Goal: Find specific page/section: Find specific page/section

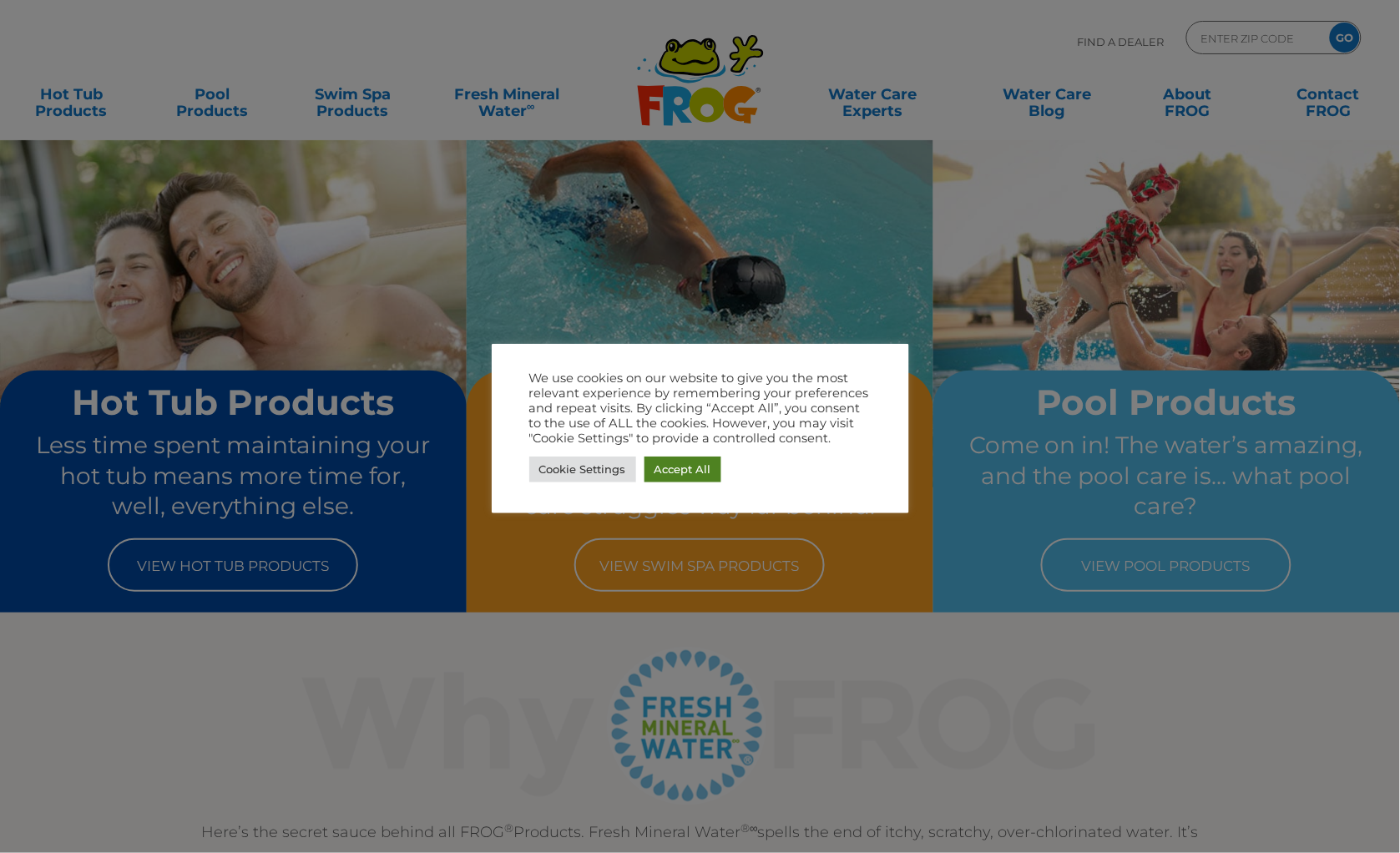
click at [693, 469] on link "Accept All" at bounding box center [683, 470] width 77 height 26
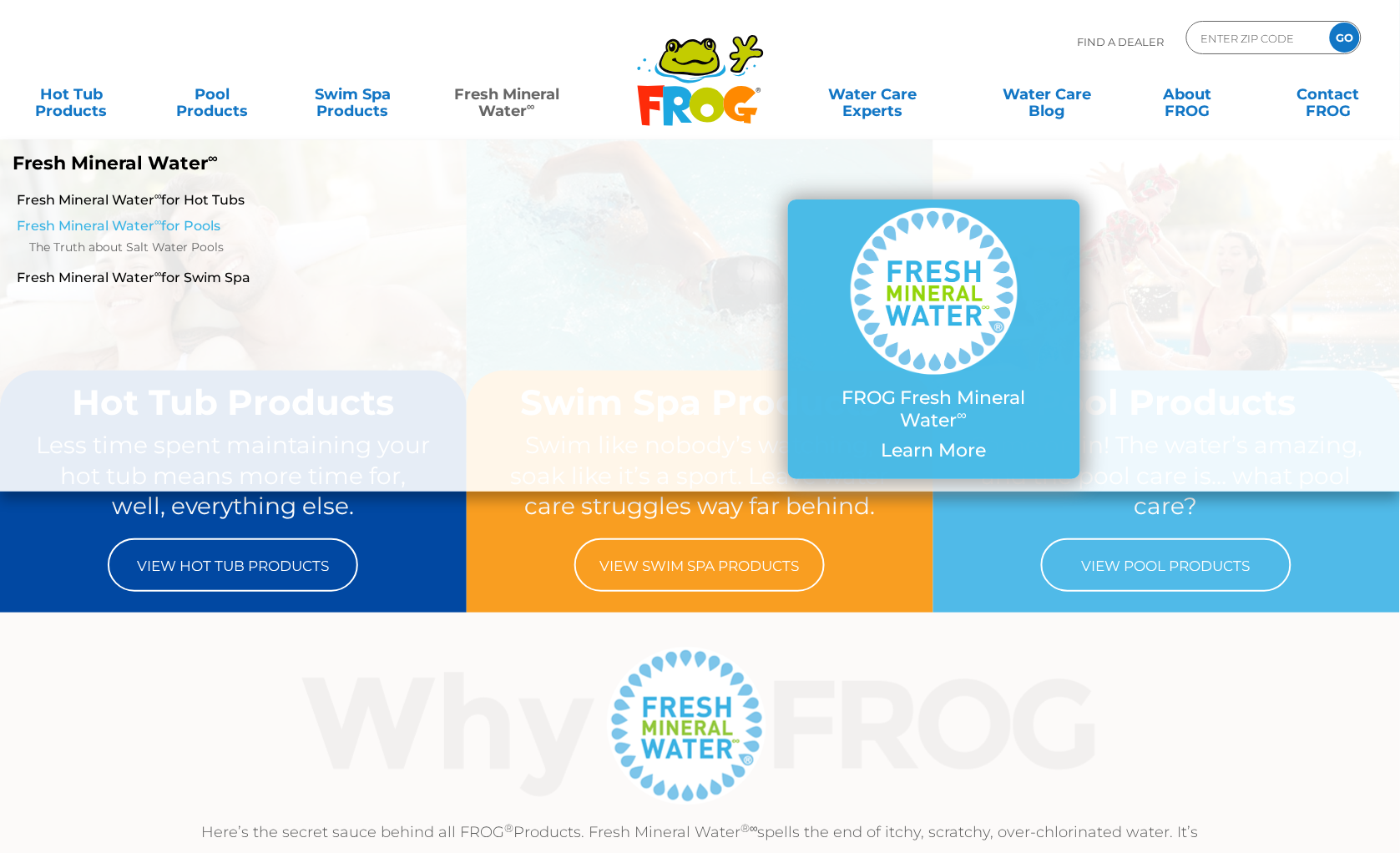
click at [208, 223] on link "Fresh Mineral Water ∞ for Pools" at bounding box center [242, 226] width 450 height 18
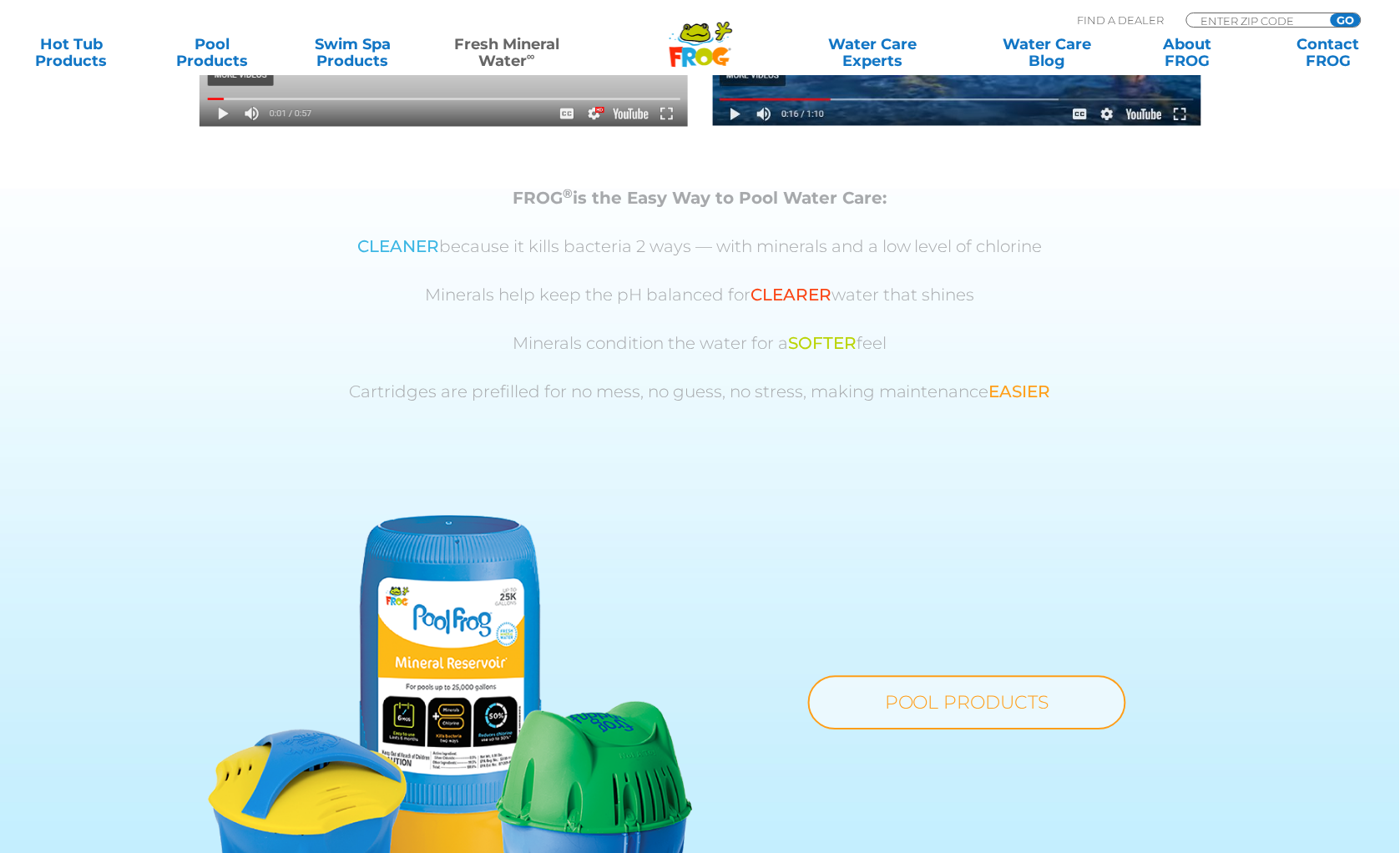
scroll to position [586, 0]
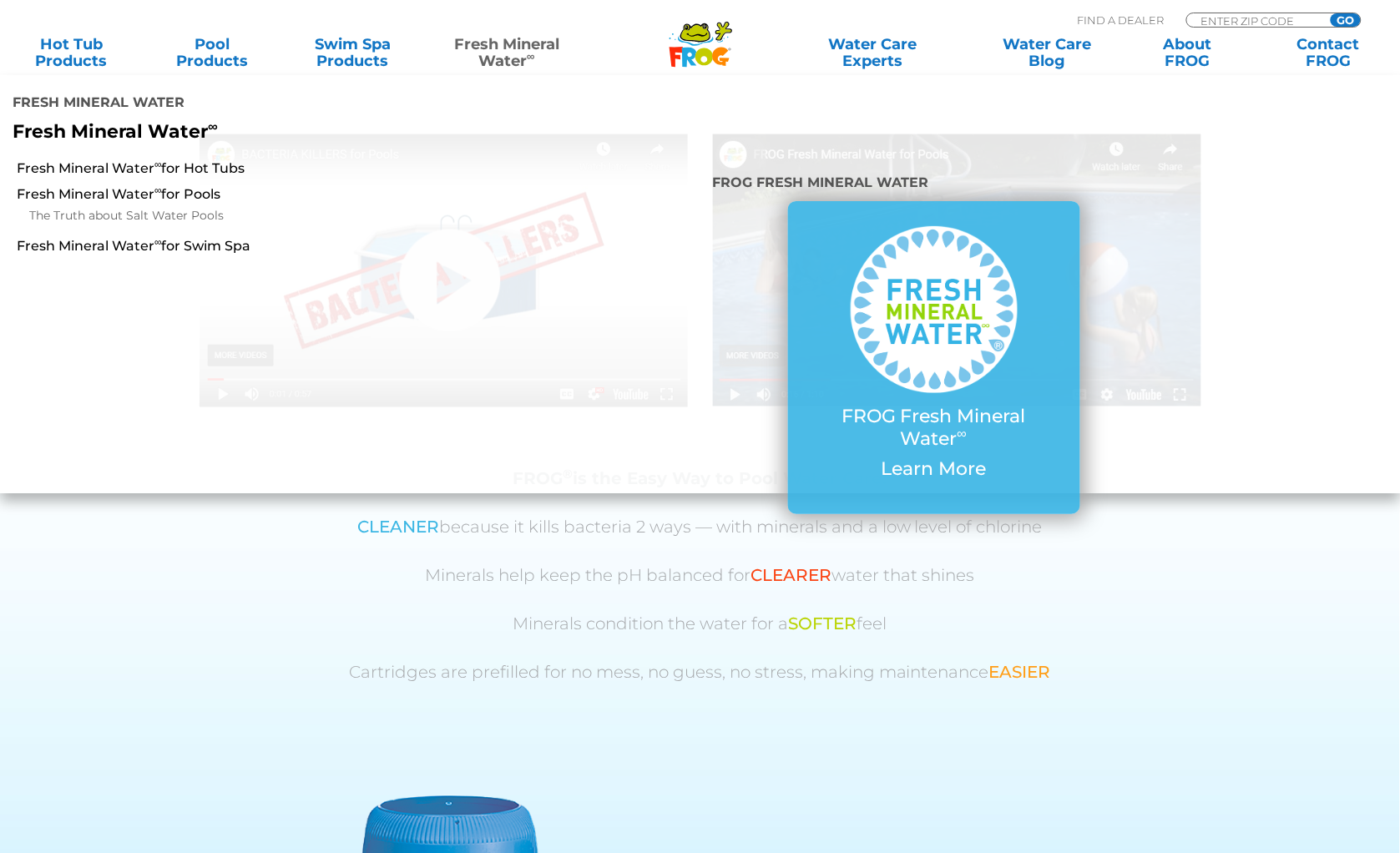
click at [507, 46] on link "Fresh Mineral Water ∞" at bounding box center [506, 52] width 136 height 33
click at [139, 237] on link "Fresh Mineral Water ∞ for Swim Spa" at bounding box center [242, 246] width 450 height 18
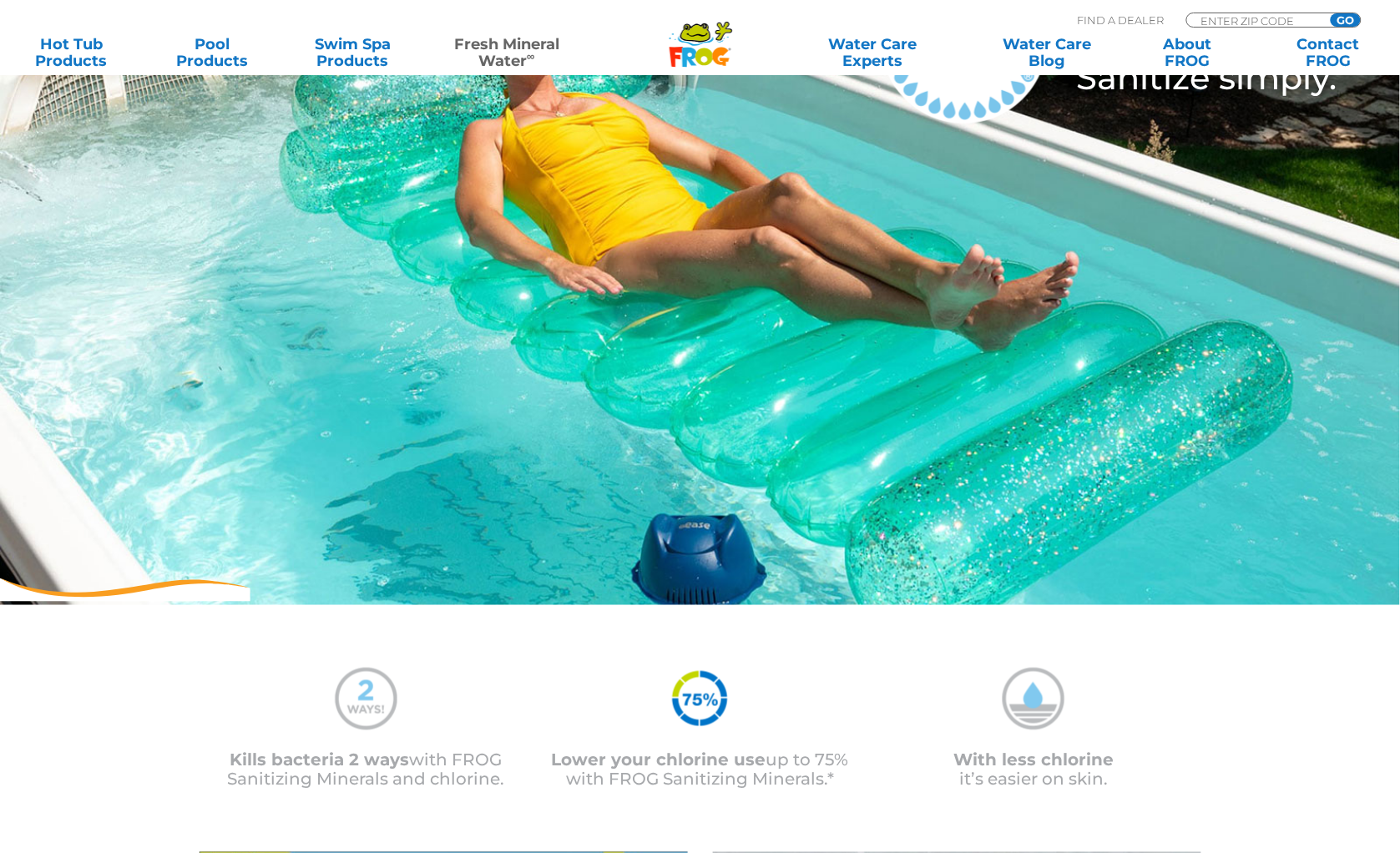
scroll to position [263, 0]
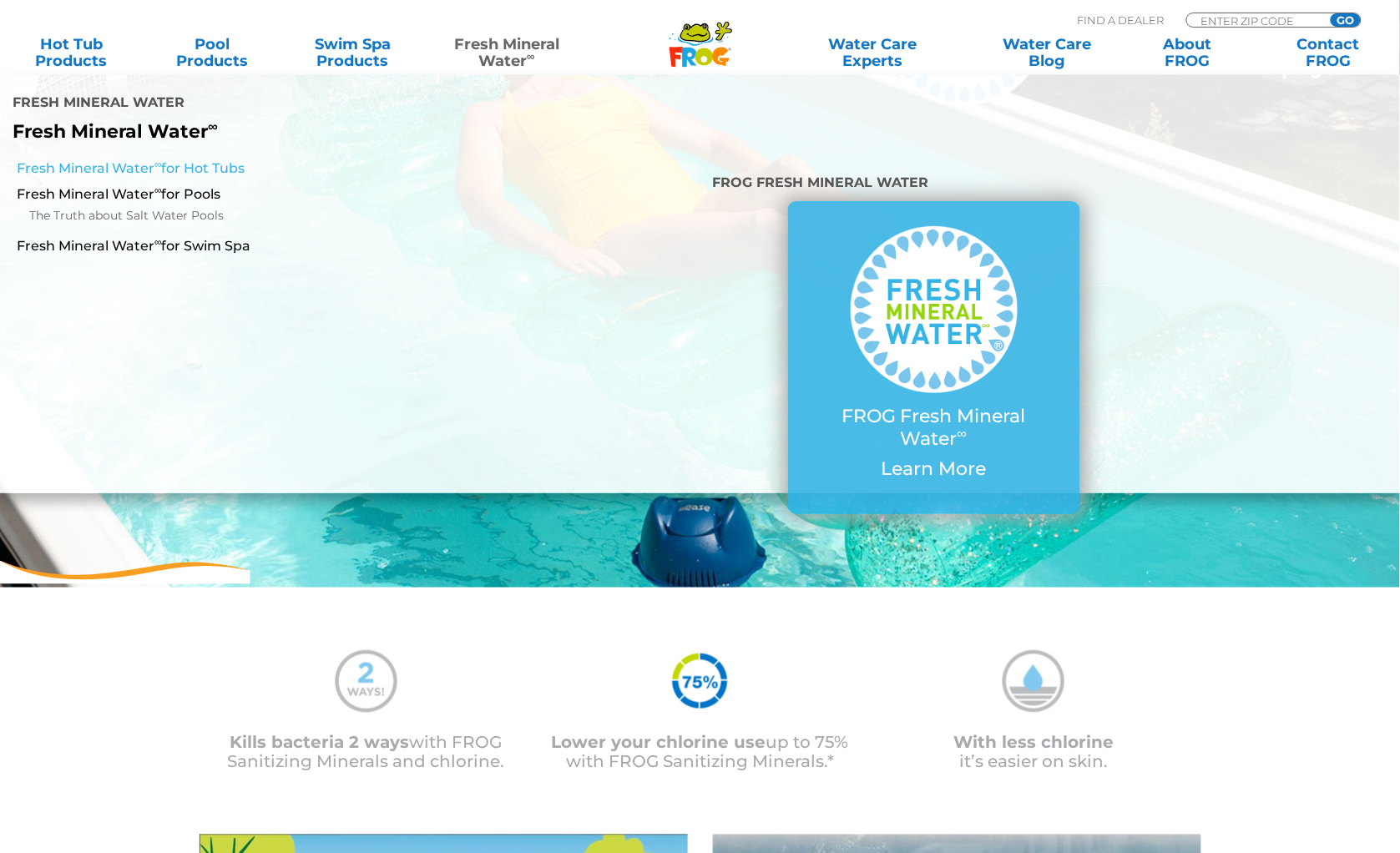
click at [183, 160] on link "Fresh Mineral Water ∞ for Hot Tubs" at bounding box center [242, 169] width 450 height 18
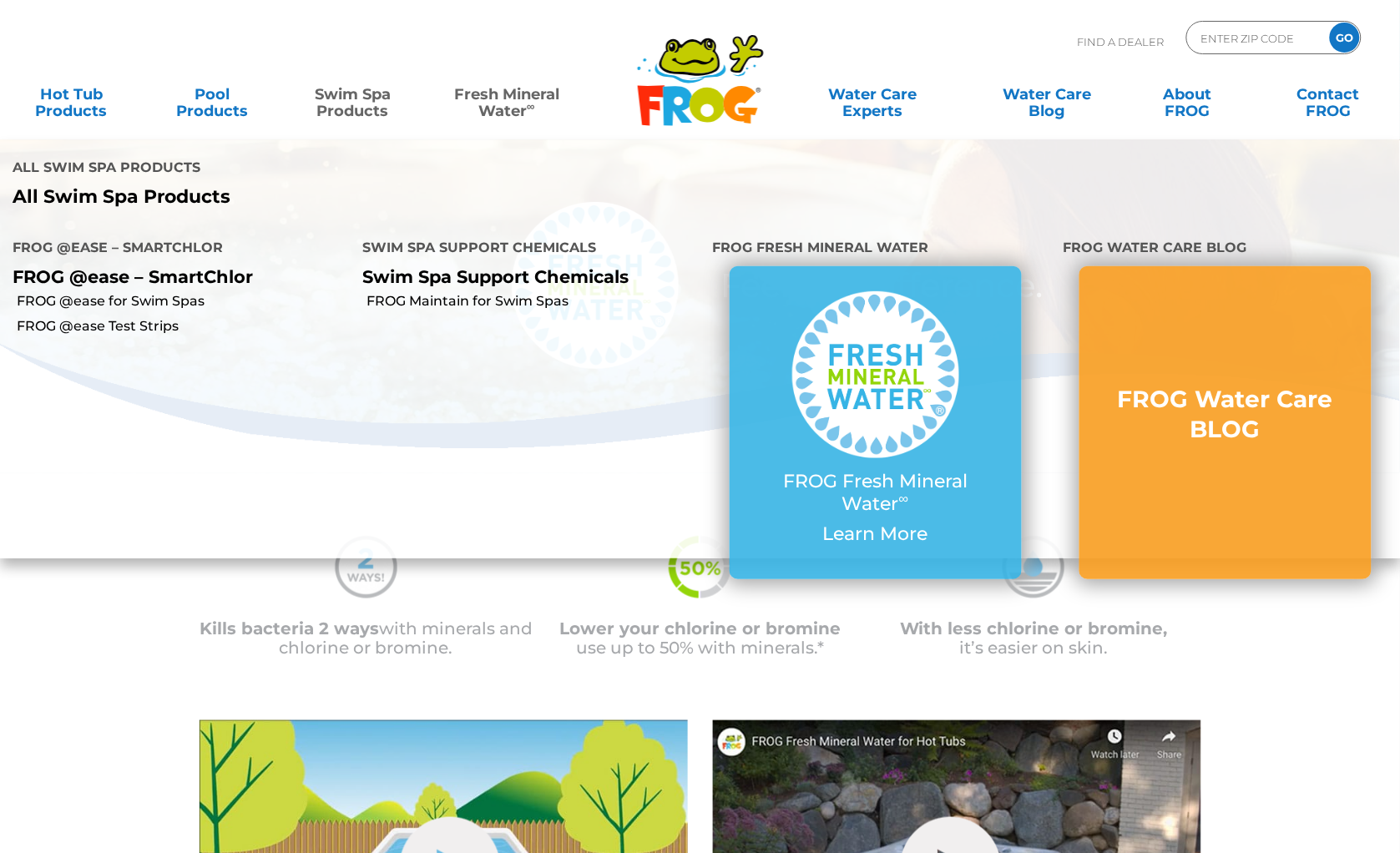
click at [360, 93] on link "Swim Spa Products" at bounding box center [353, 93] width 110 height 33
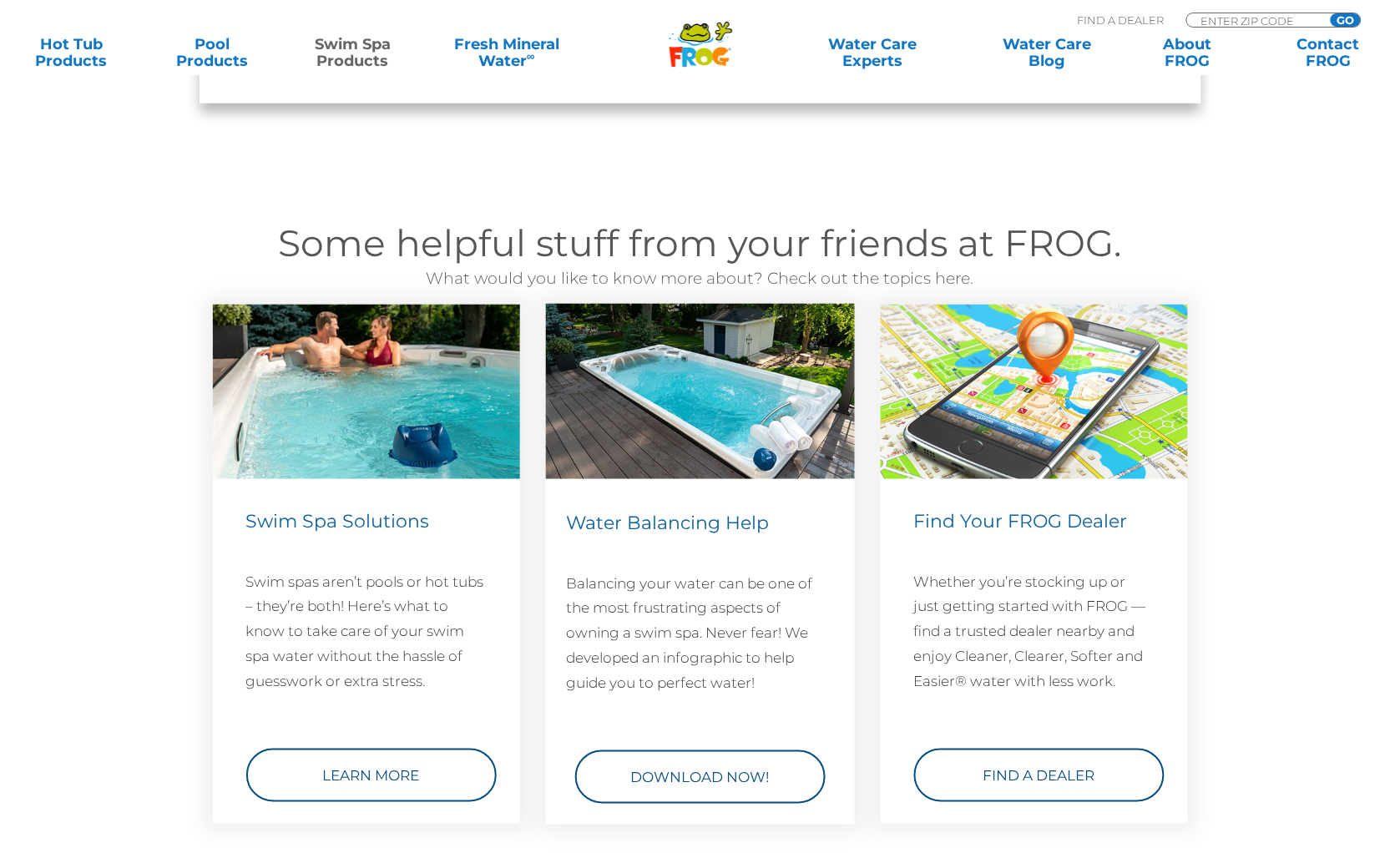
scroll to position [2367, 0]
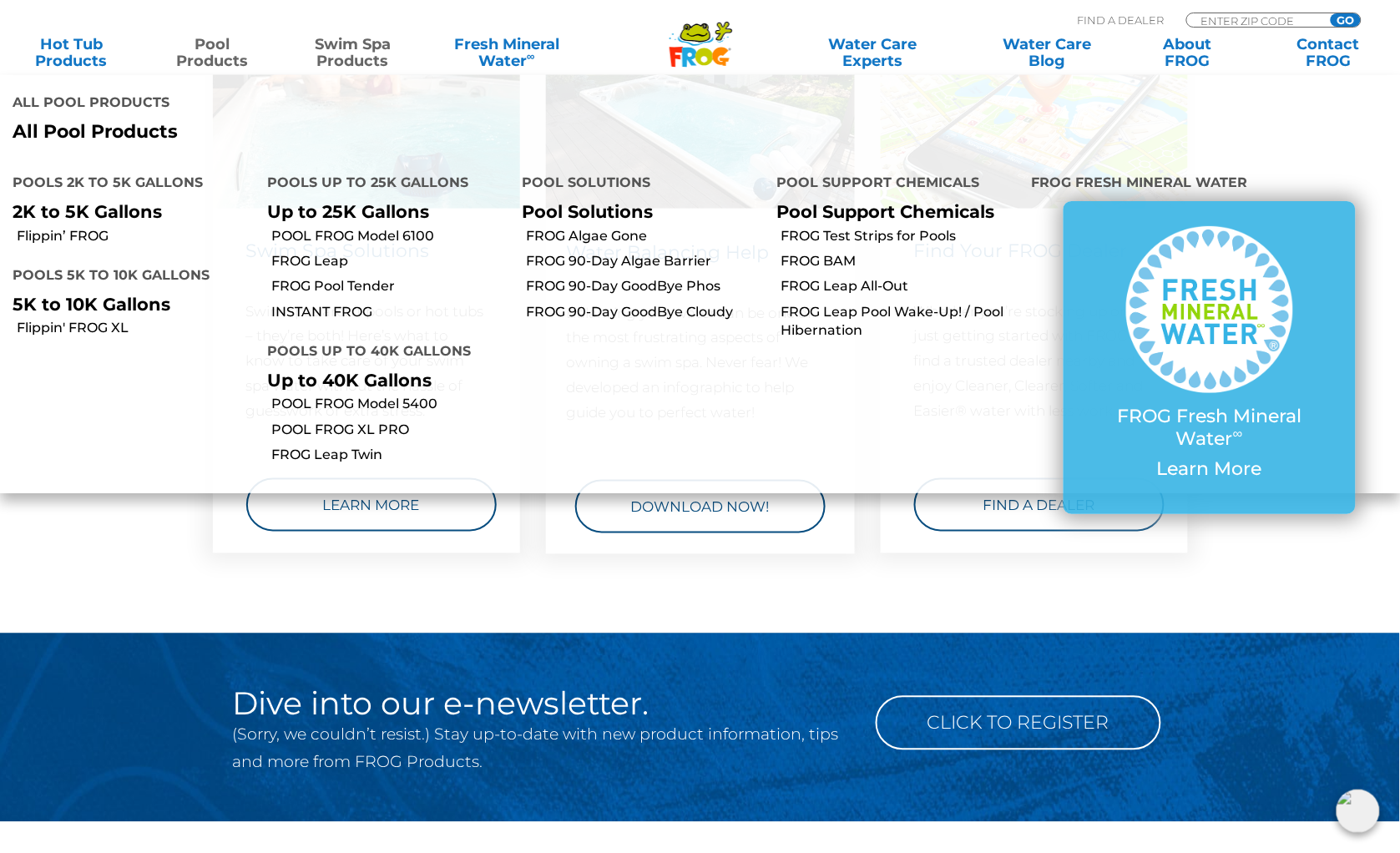
click at [224, 54] on link "Pool Products" at bounding box center [212, 52] width 110 height 33
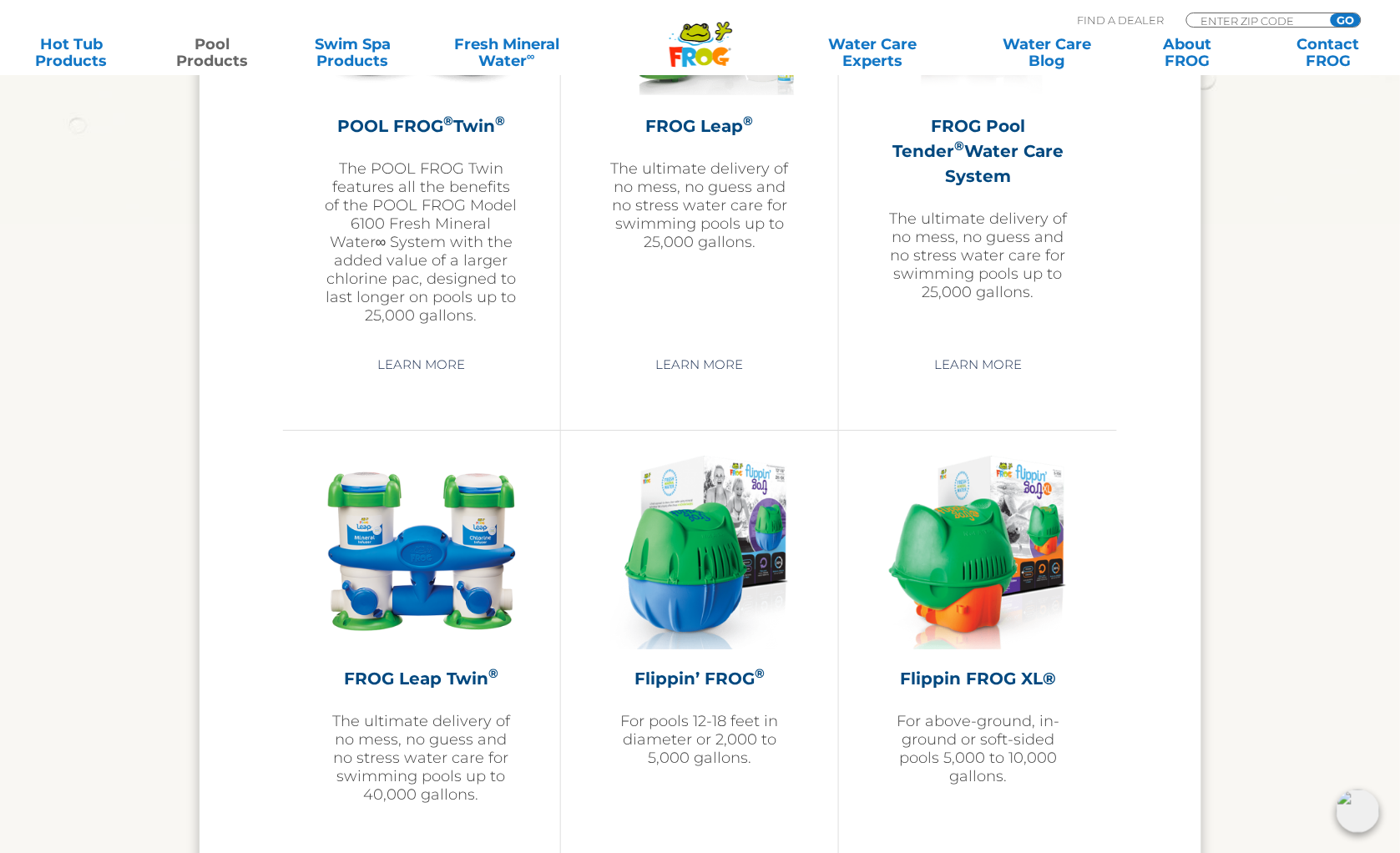
scroll to position [3200, 0]
click at [494, 547] on img at bounding box center [422, 552] width 194 height 194
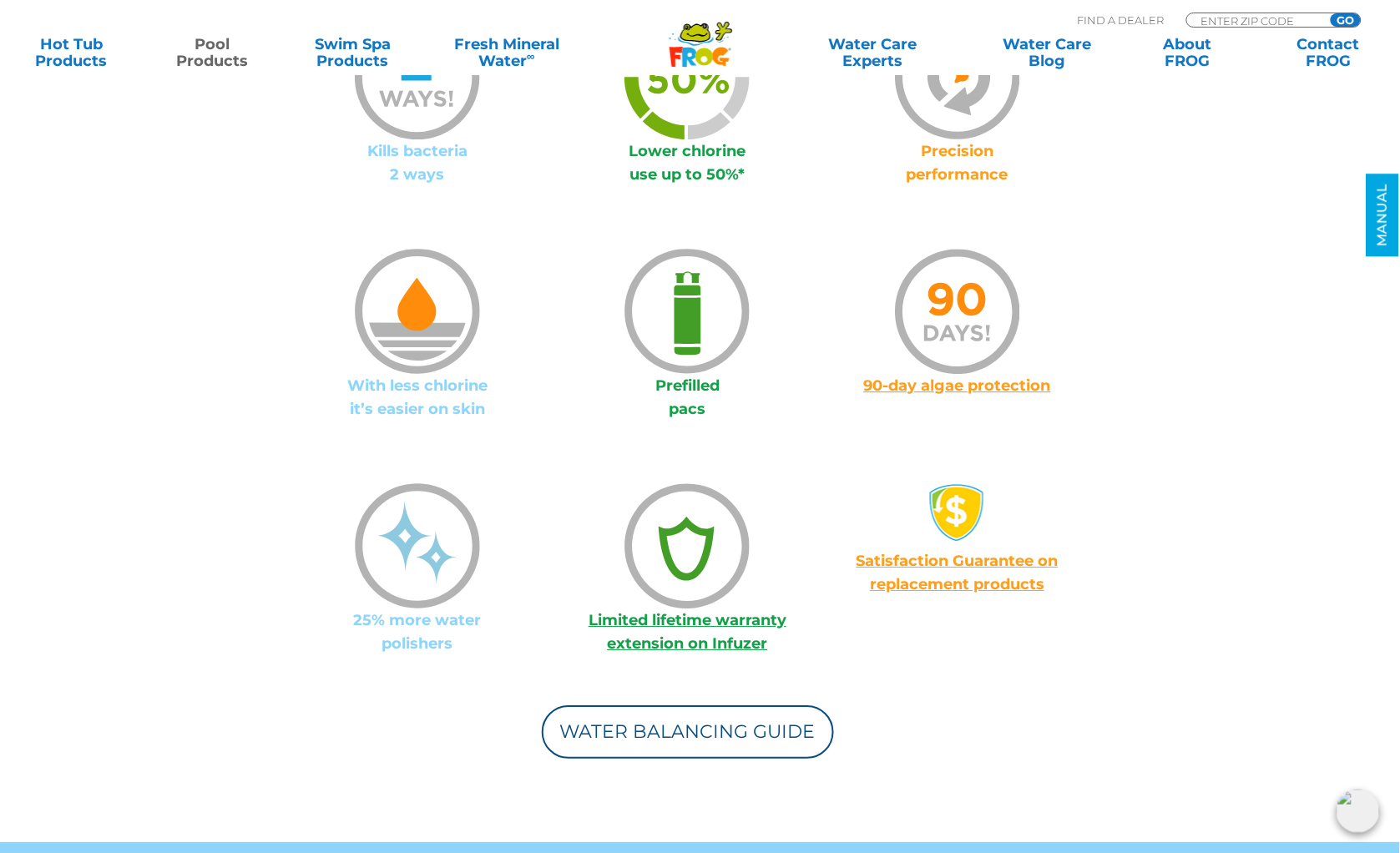
scroll to position [1330, 0]
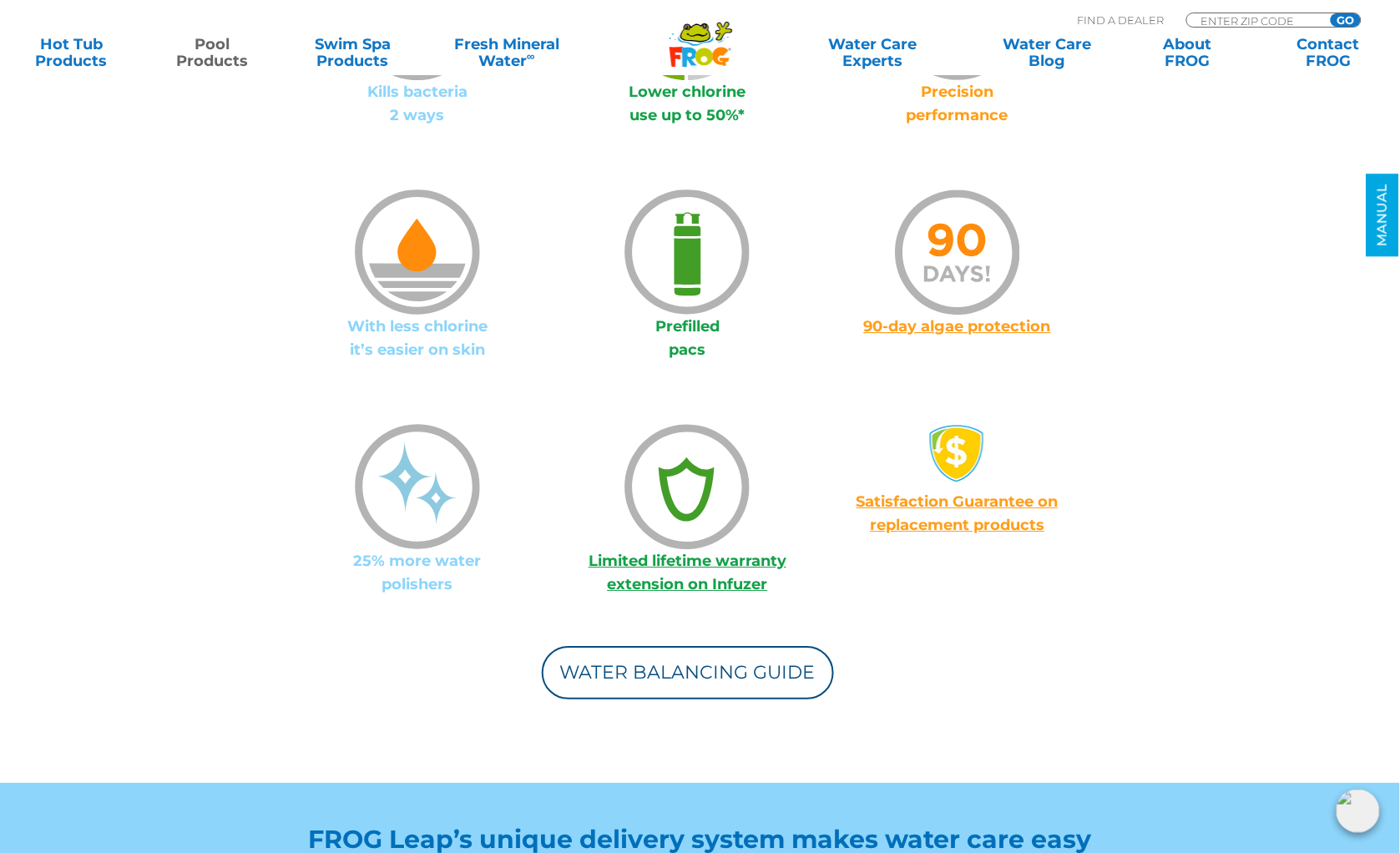
click at [702, 291] on img at bounding box center [686, 251] width 125 height 125
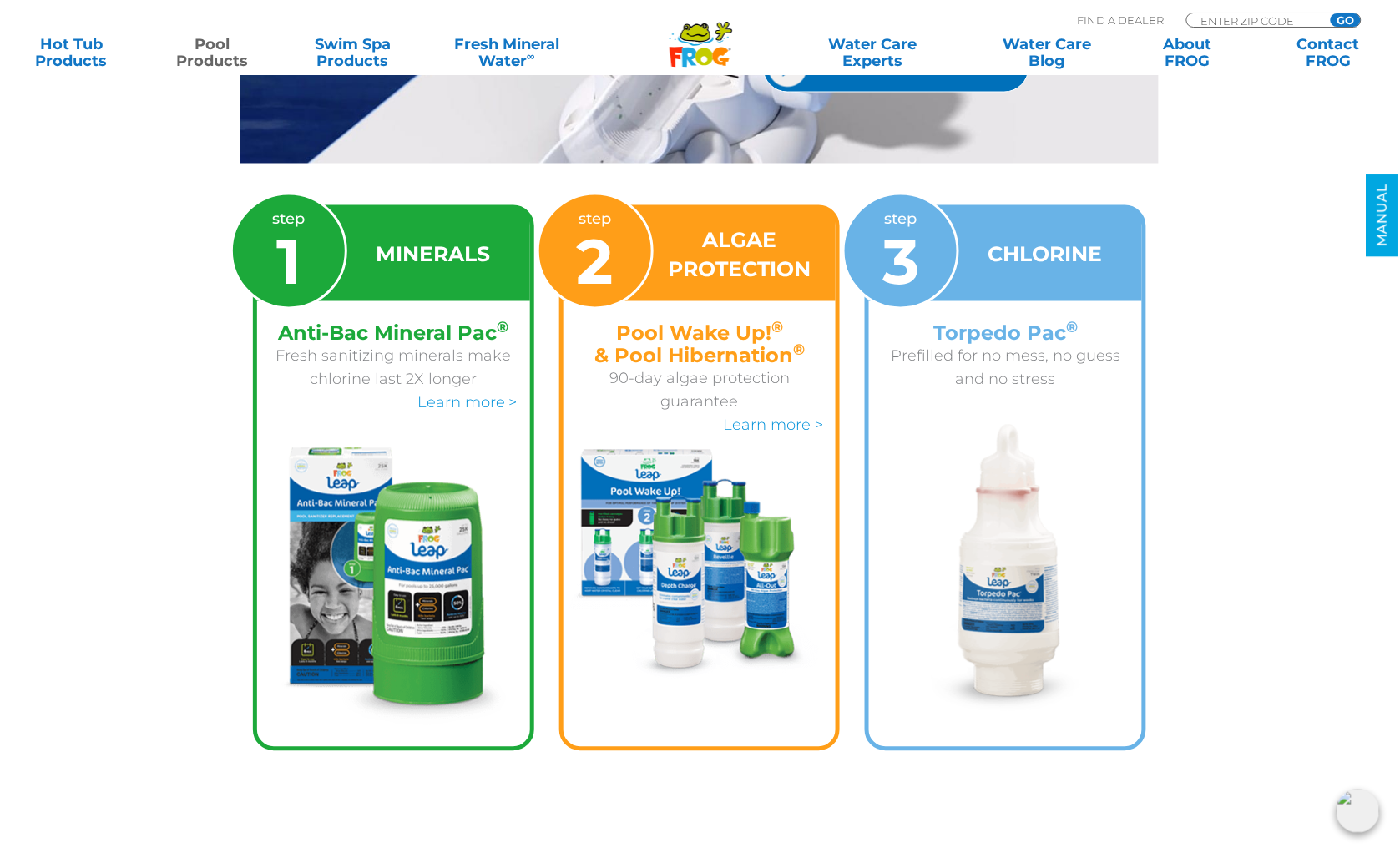
scroll to position [2572, 0]
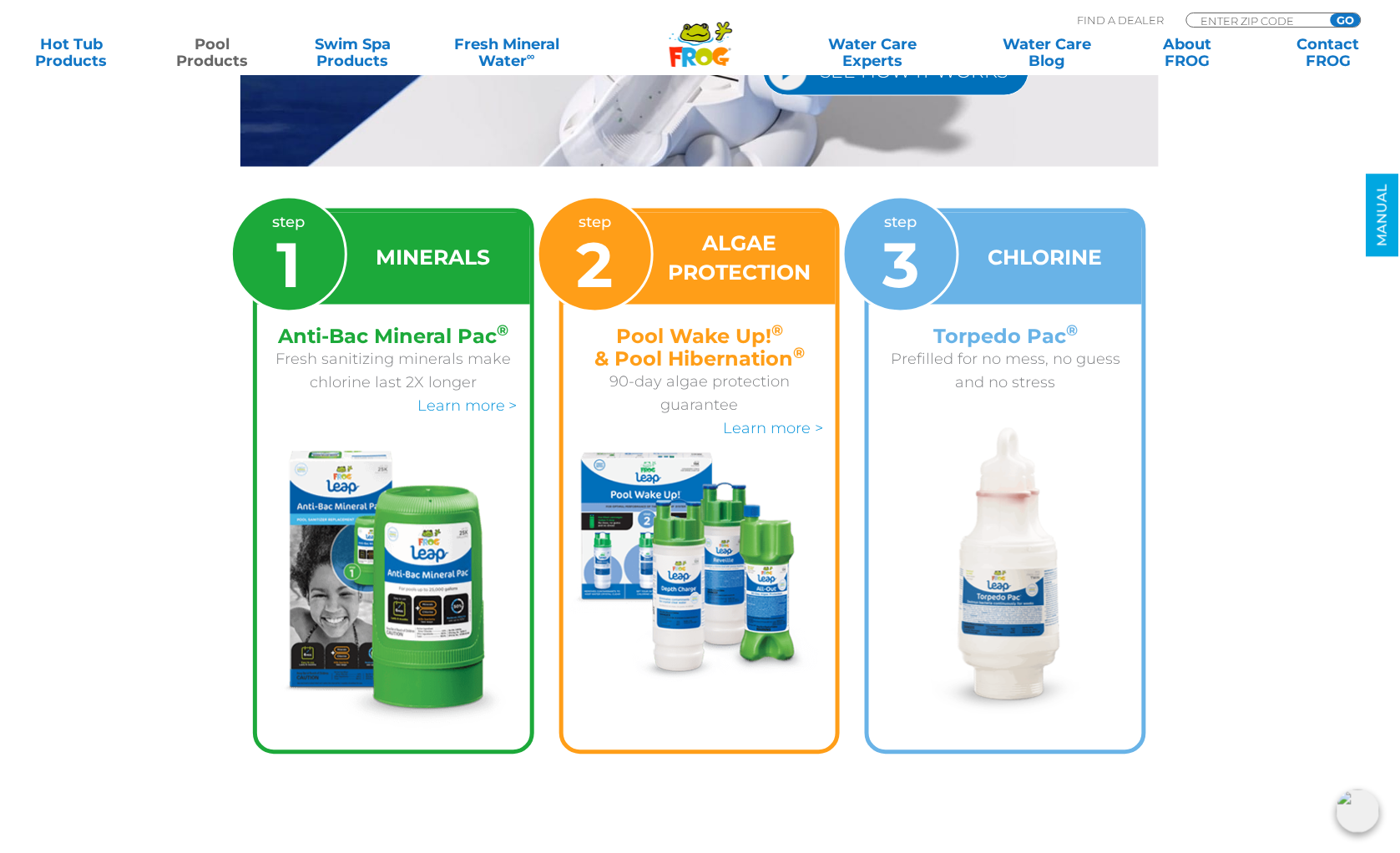
click at [1022, 593] on img at bounding box center [1005, 574] width 161 height 292
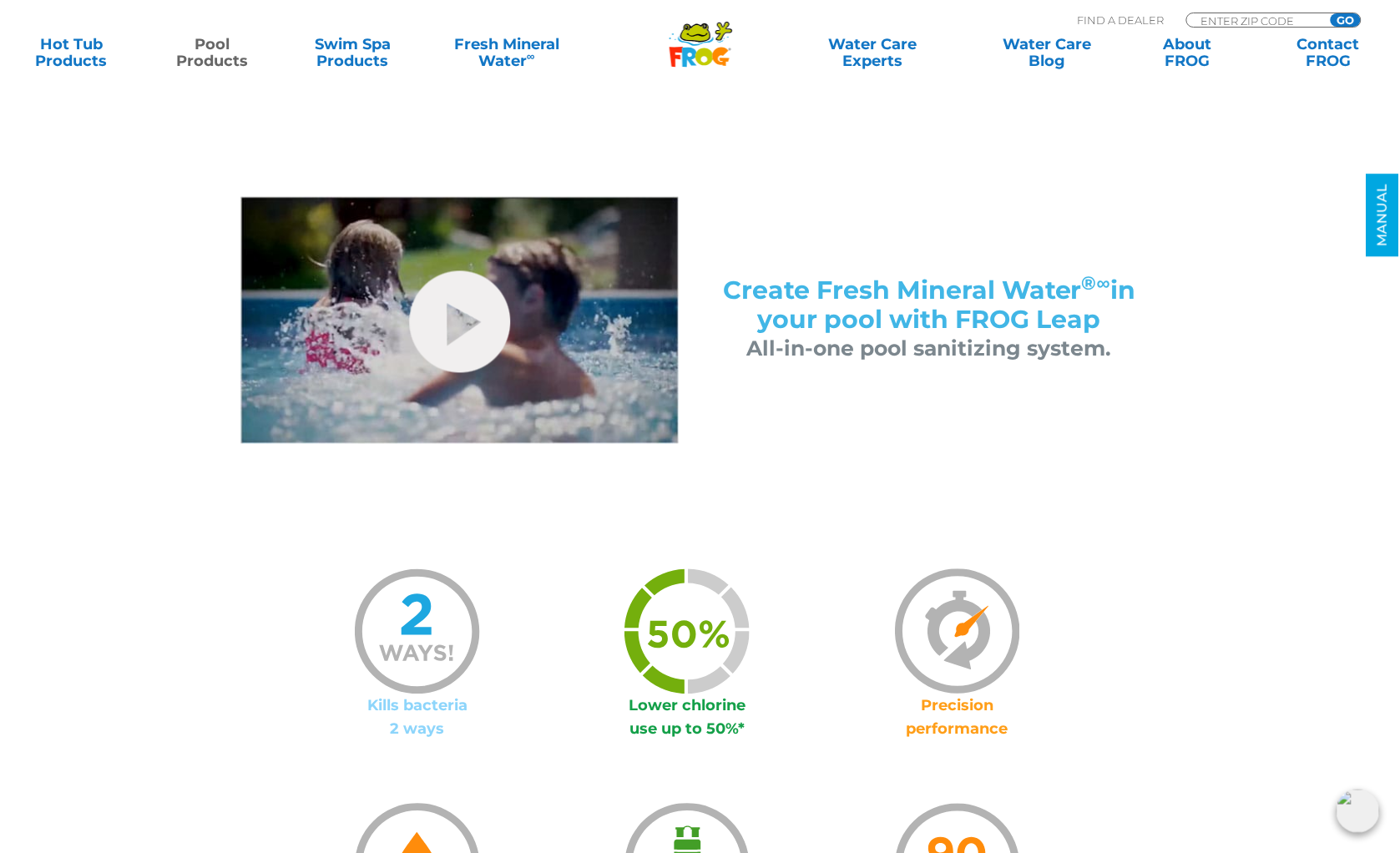
scroll to position [714, 0]
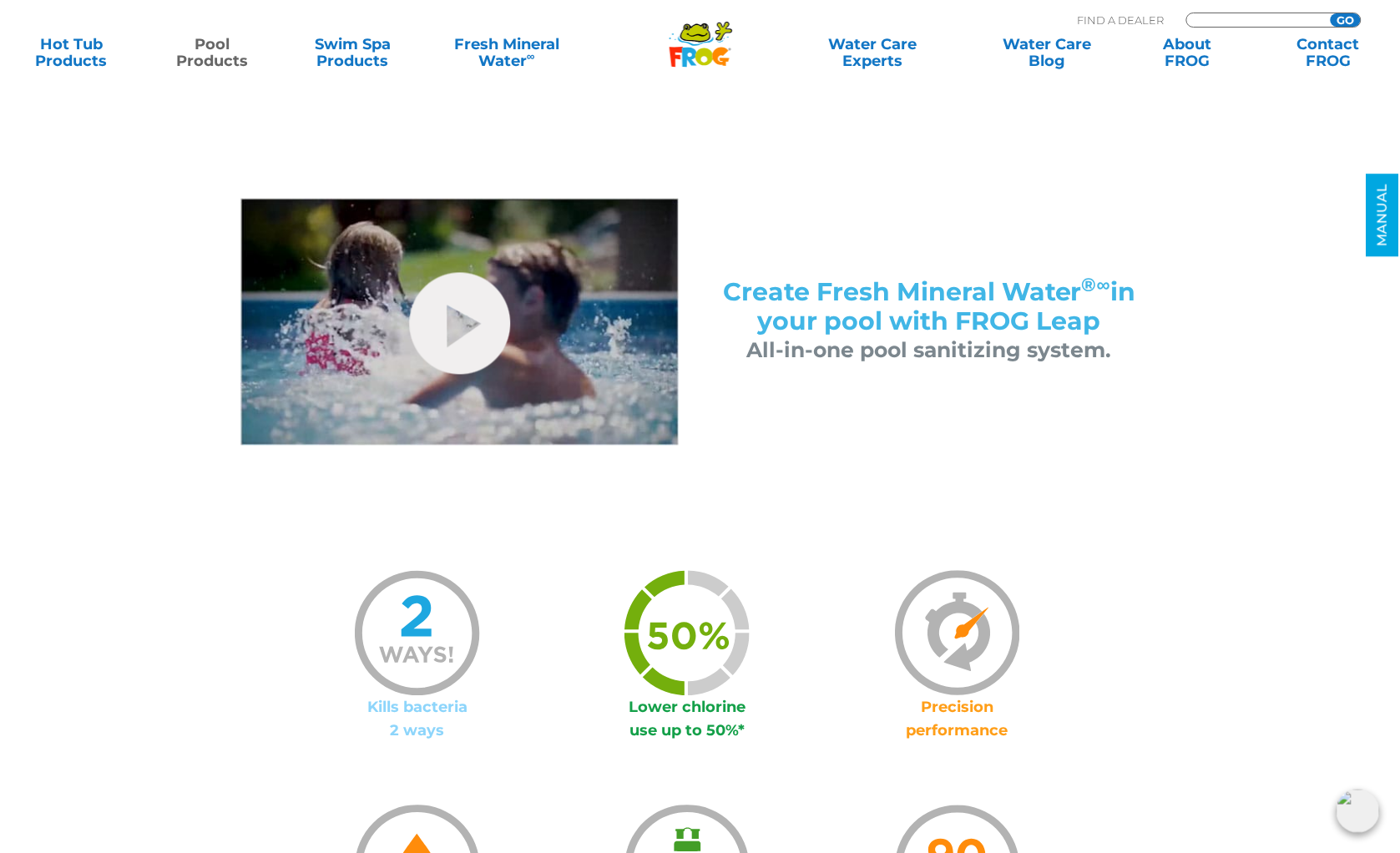
click at [1234, 21] on input "Zip Code Form" at bounding box center [1256, 21] width 113 height 14
type input "07417"
click at [1341, 23] on div ".st130{clip-path:url(#SVGID_2_);fill-rule:evenodd;clip-rule:evenodd;fill:#C3CC0…" at bounding box center [700, 31] width 1367 height 46
click at [1351, 22] on input "GO" at bounding box center [1345, 20] width 30 height 13
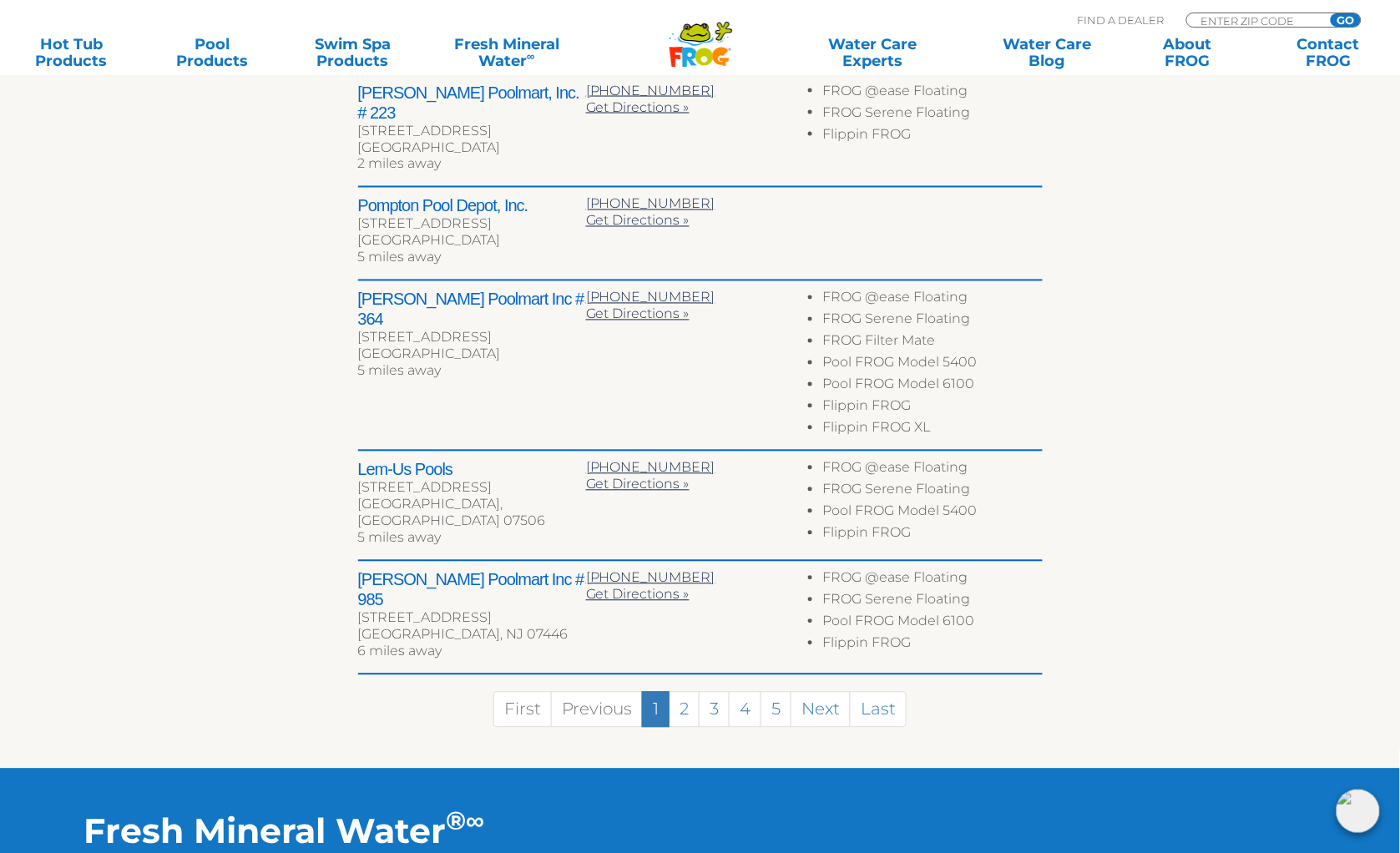
scroll to position [740, 0]
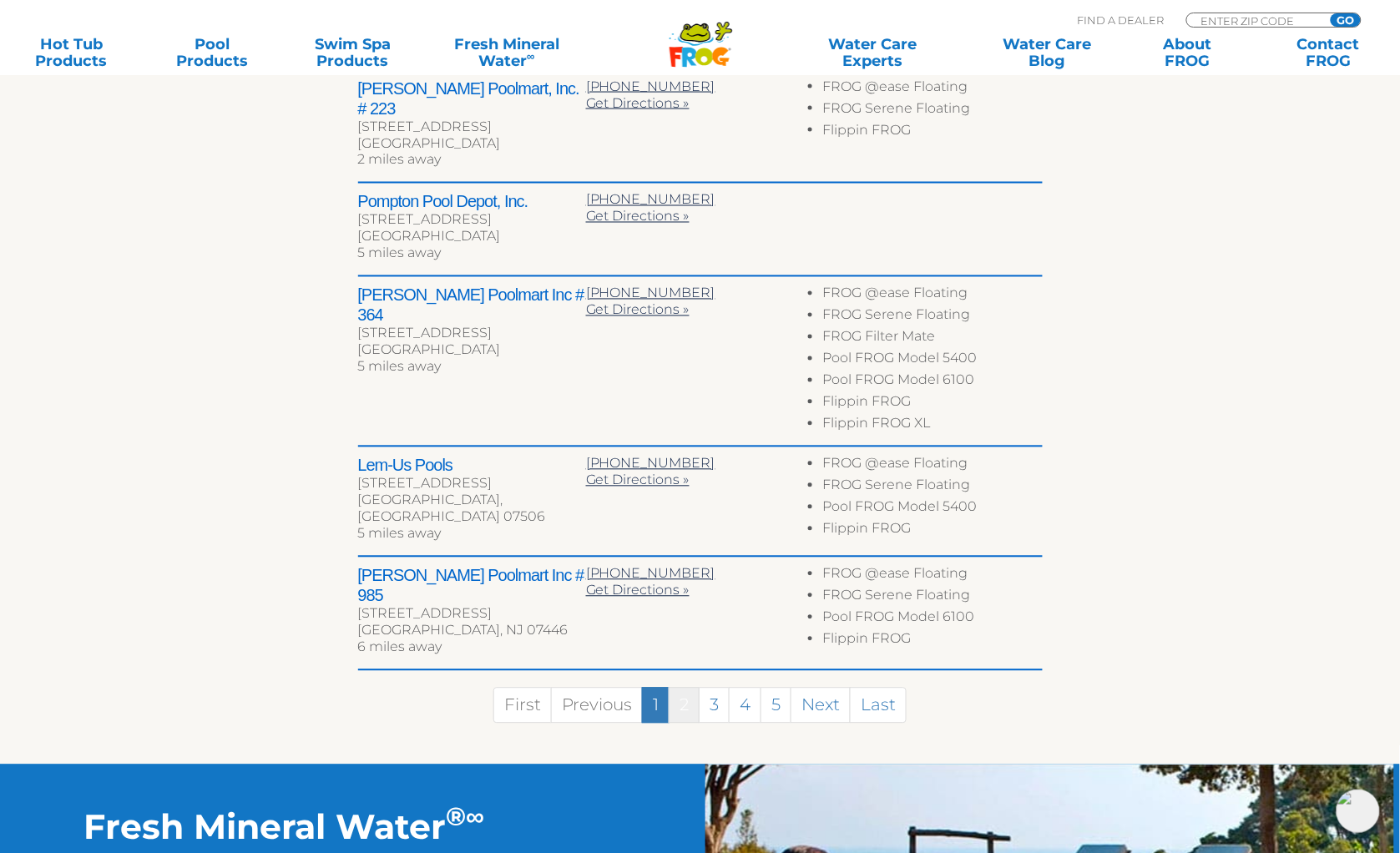
click at [688, 688] on link "2" at bounding box center [684, 706] width 31 height 36
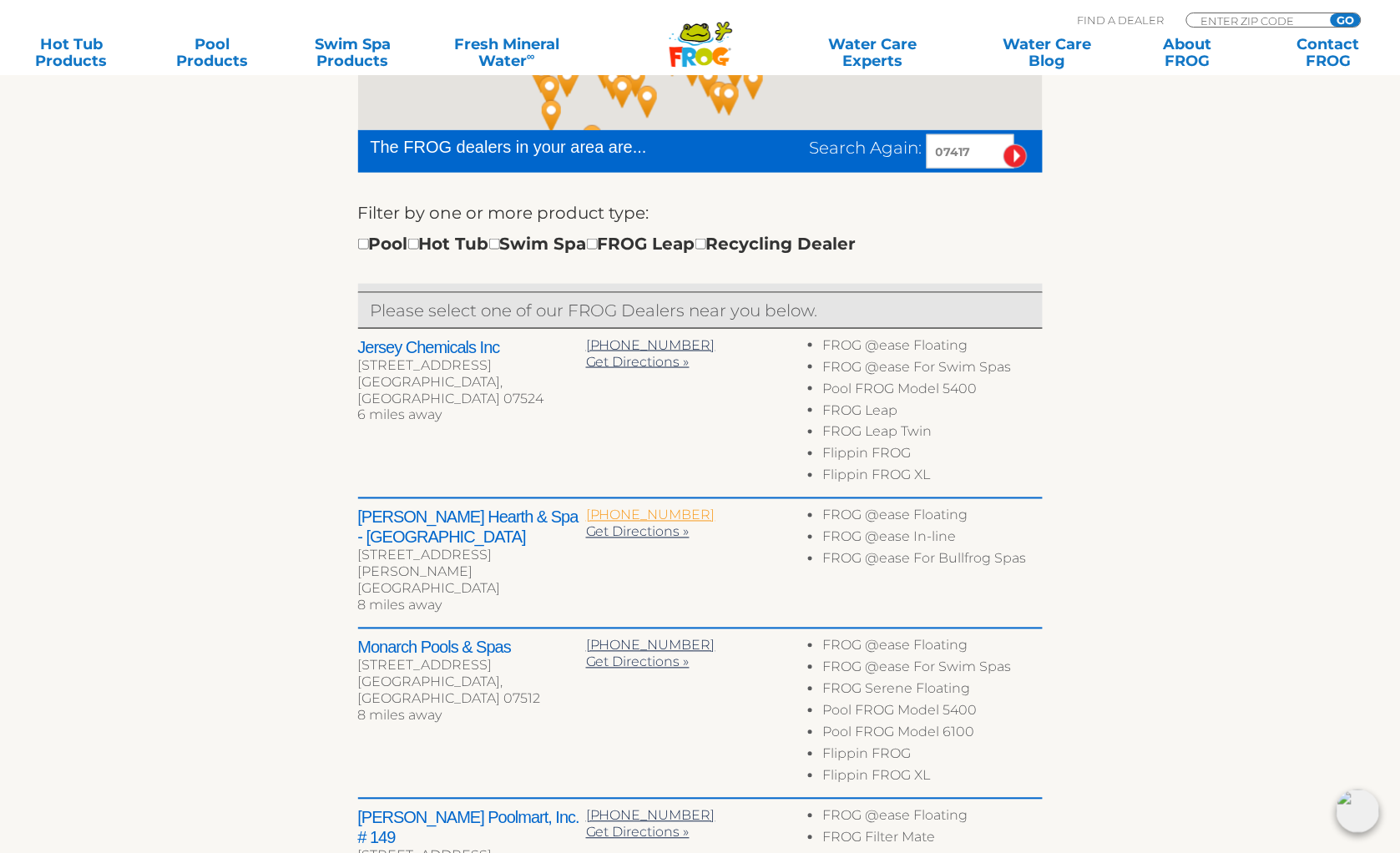
scroll to position [470, 0]
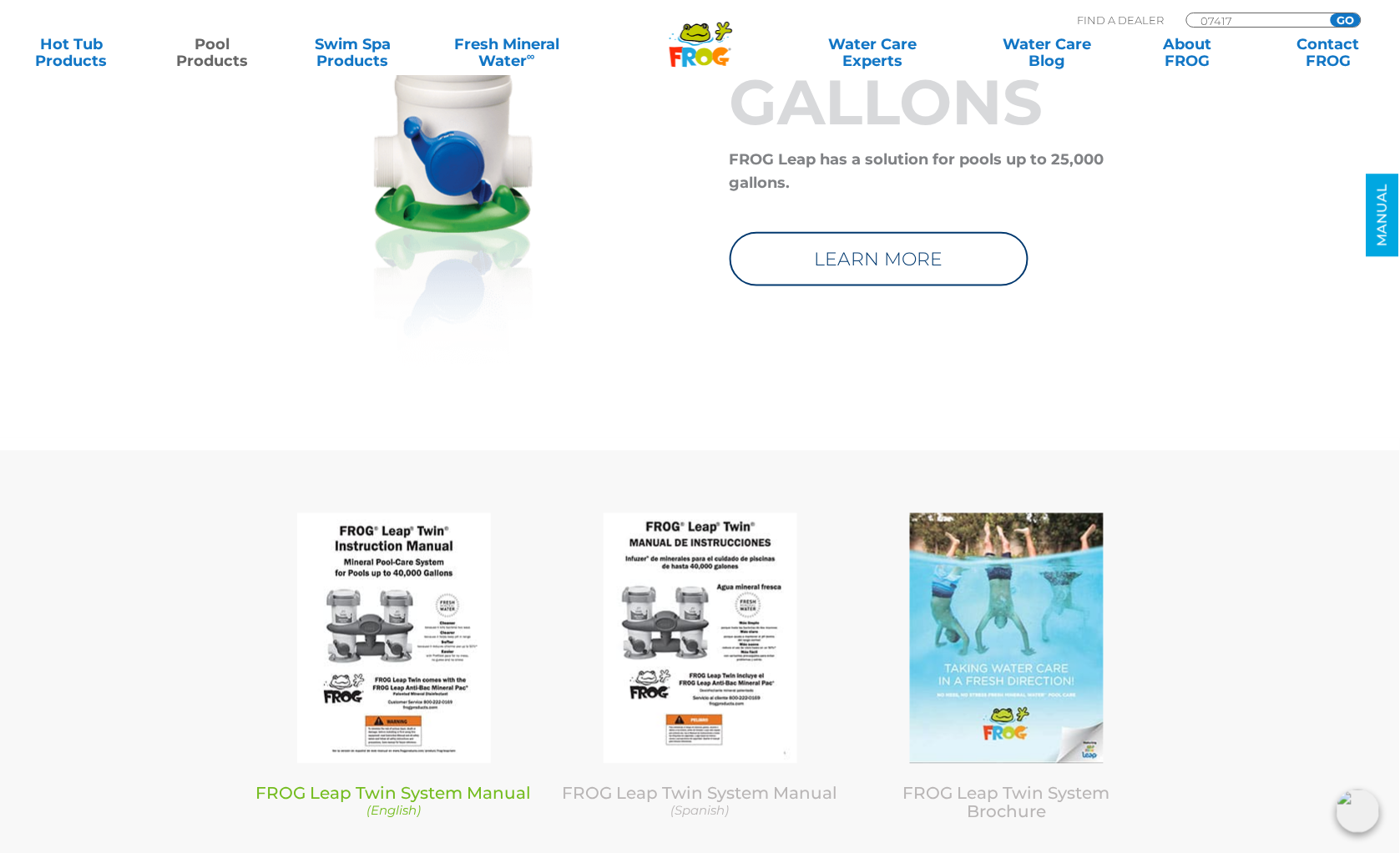
scroll to position [7594, 0]
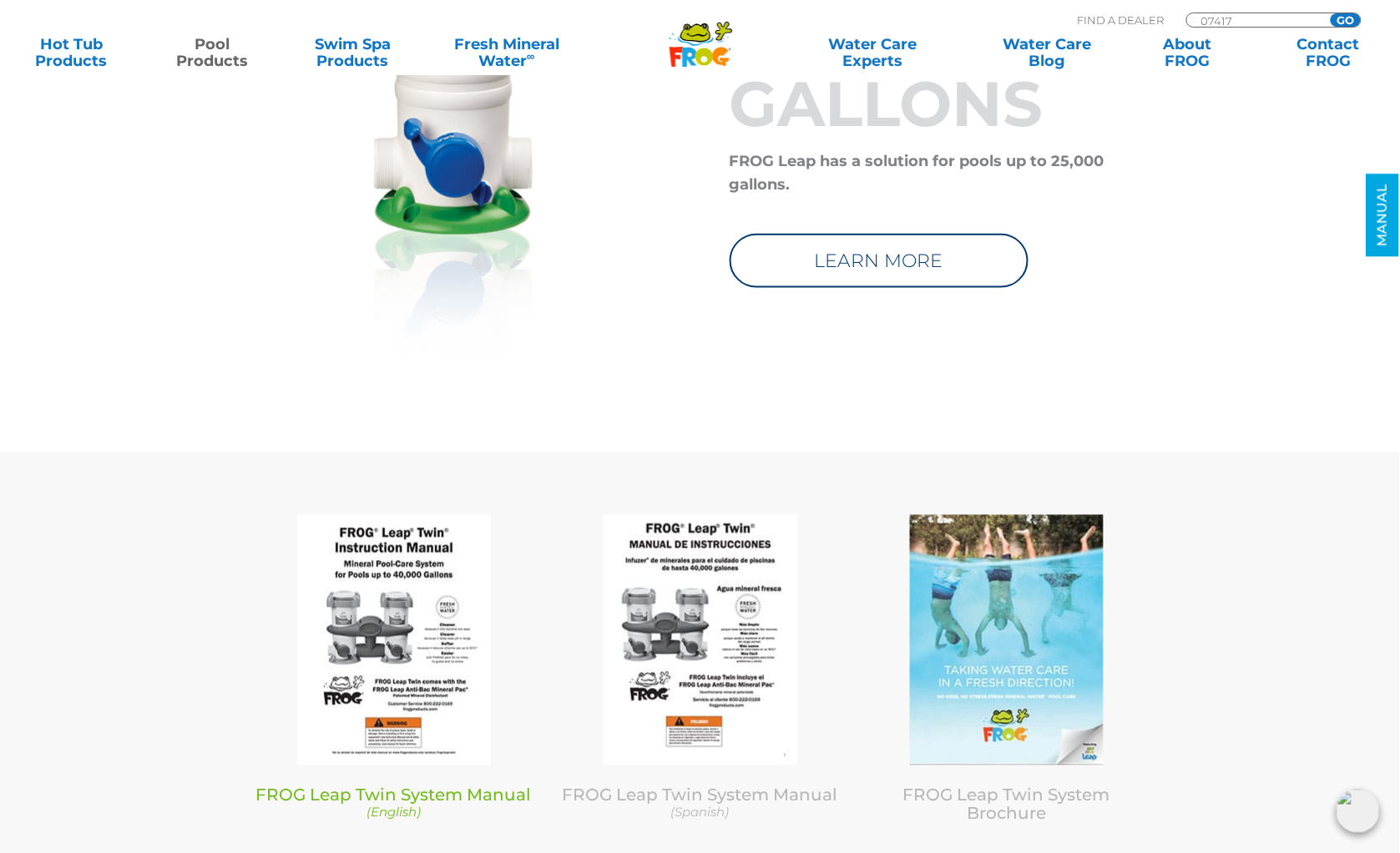
click at [412, 584] on img at bounding box center [394, 640] width 194 height 251
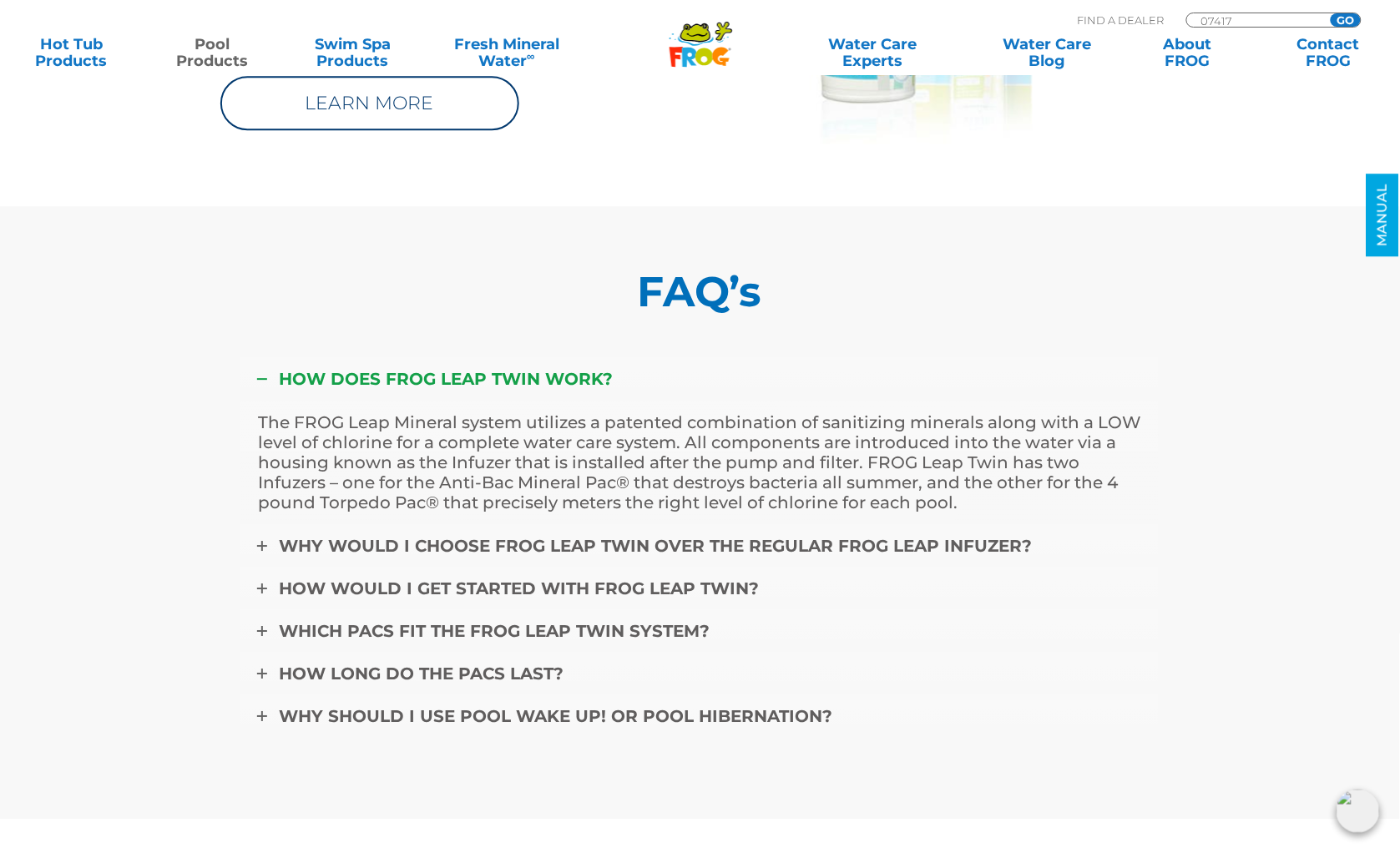
scroll to position [6538, 0]
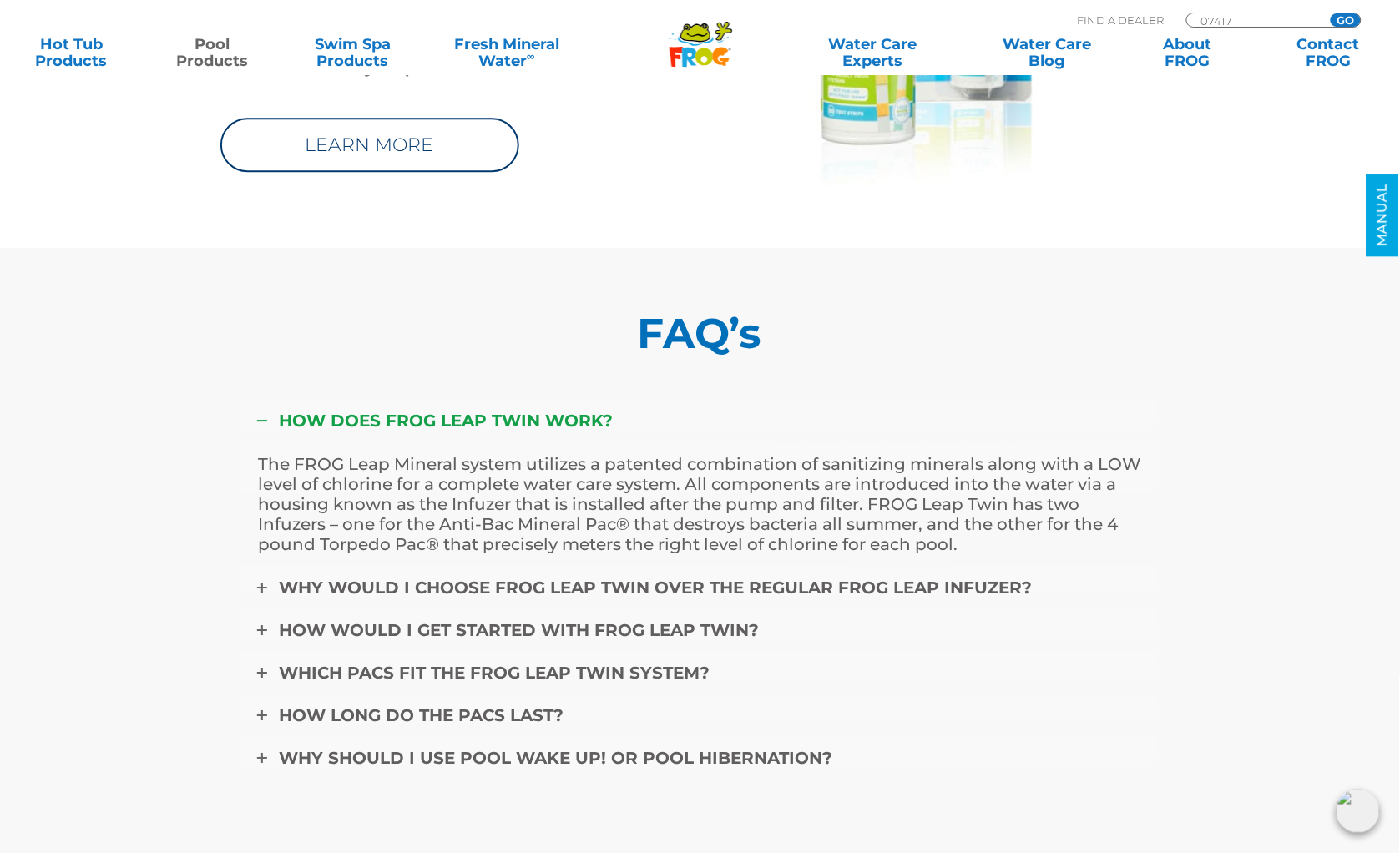
click at [1343, 23] on div "MENU MENU Hot Tub Products All Hot Tub Products All Hot Tub Products FROG @ease…" at bounding box center [700, 39] width 1367 height 31
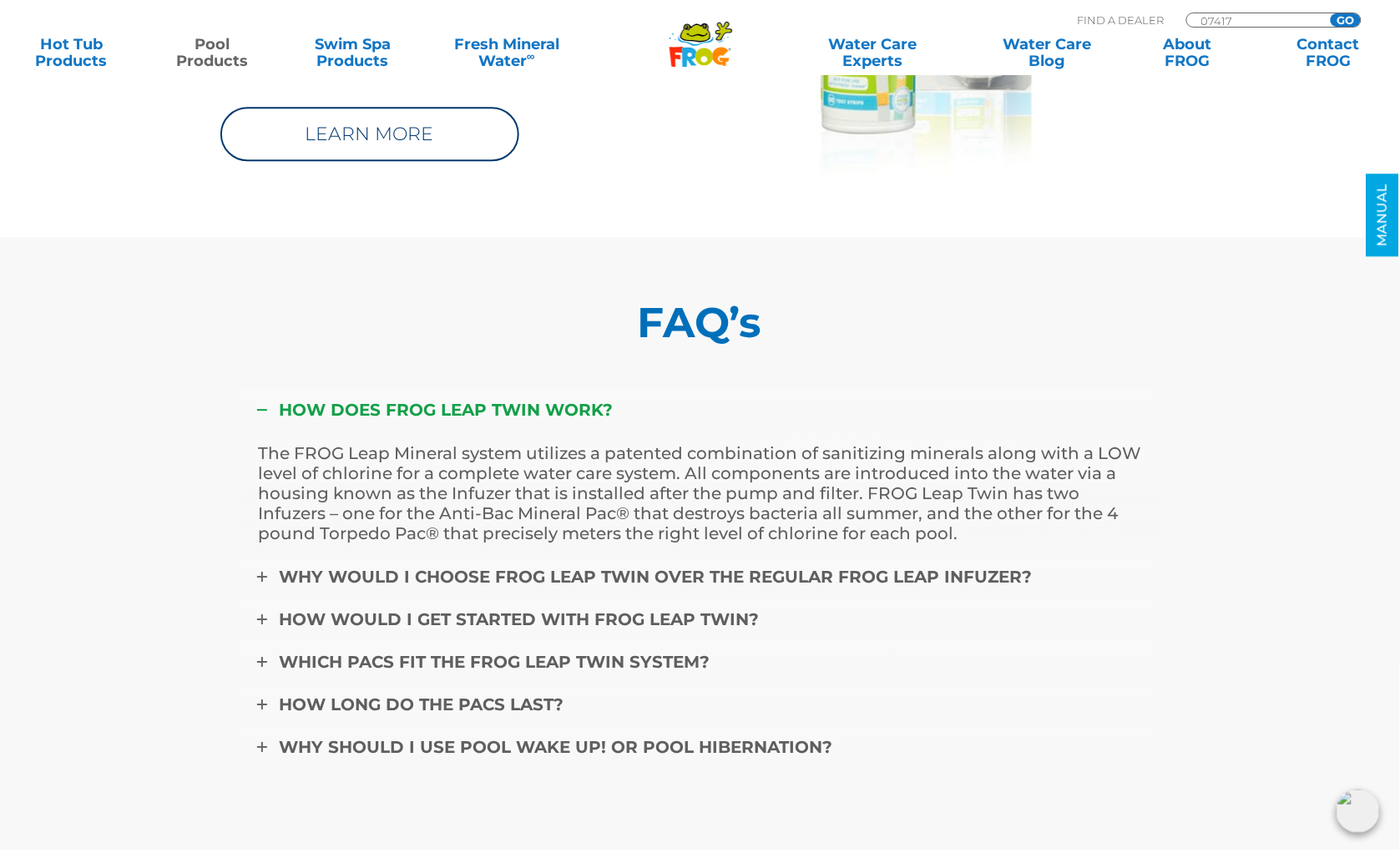
click at [1272, 24] on div "MENU MENU Hot Tub Products All Hot Tub Products All Hot Tub Products FROG @ease…" at bounding box center [700, 39] width 1367 height 31
click at [1249, 18] on input "07417" at bounding box center [1256, 21] width 113 height 14
click at [1331, 13] on input "GO" at bounding box center [1345, 20] width 30 height 13
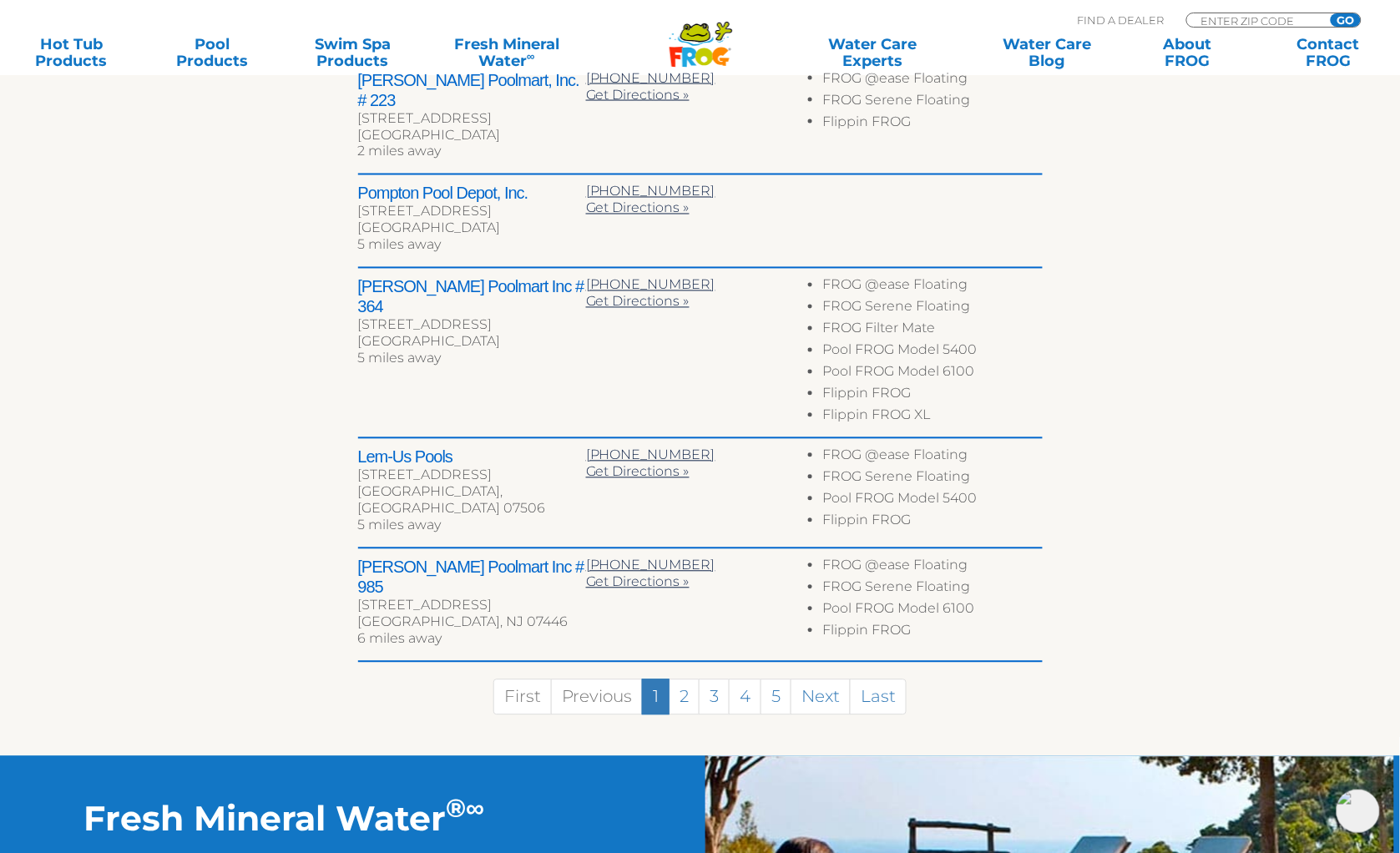
scroll to position [754, 0]
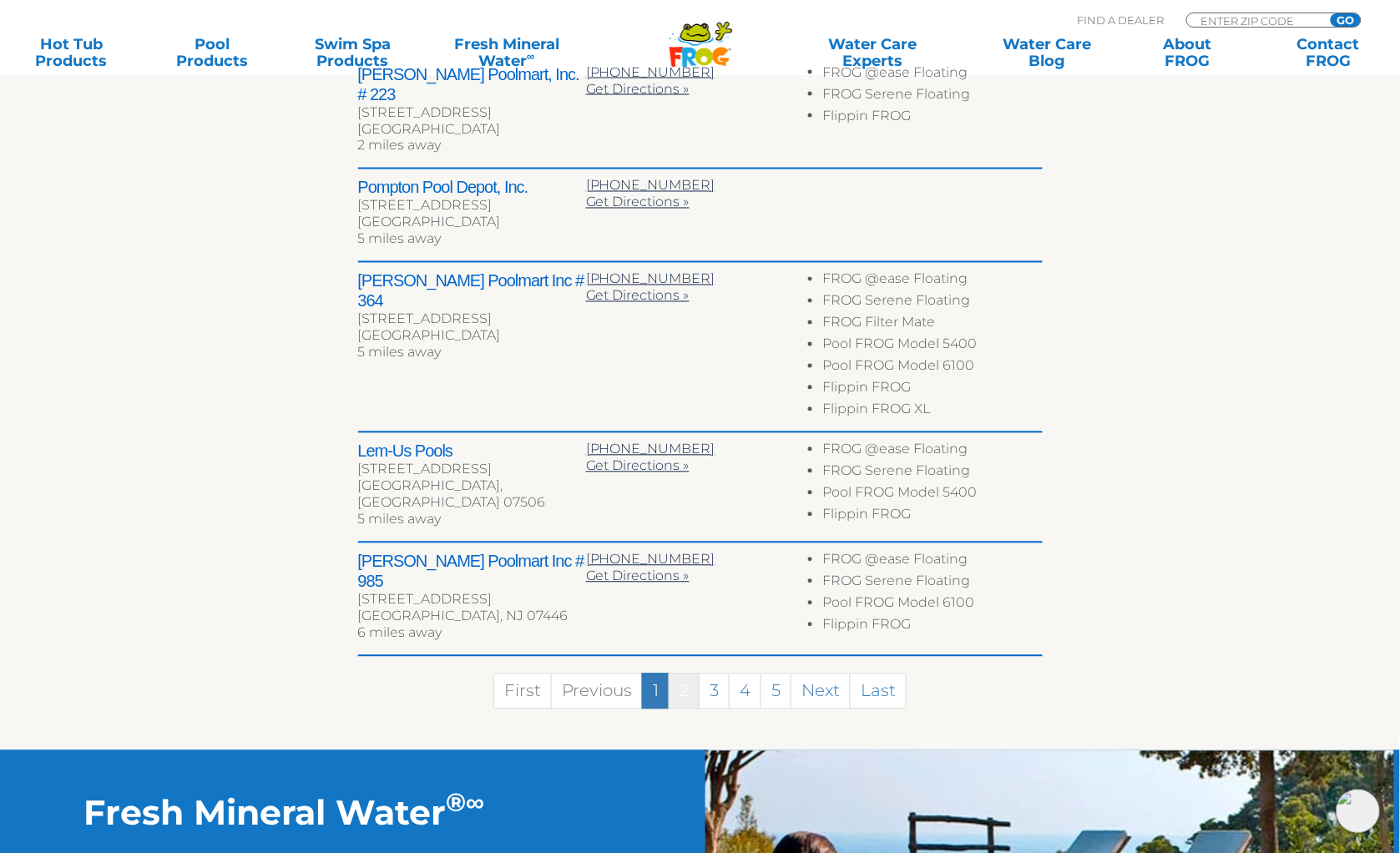
click at [685, 673] on link "2" at bounding box center [684, 691] width 31 height 36
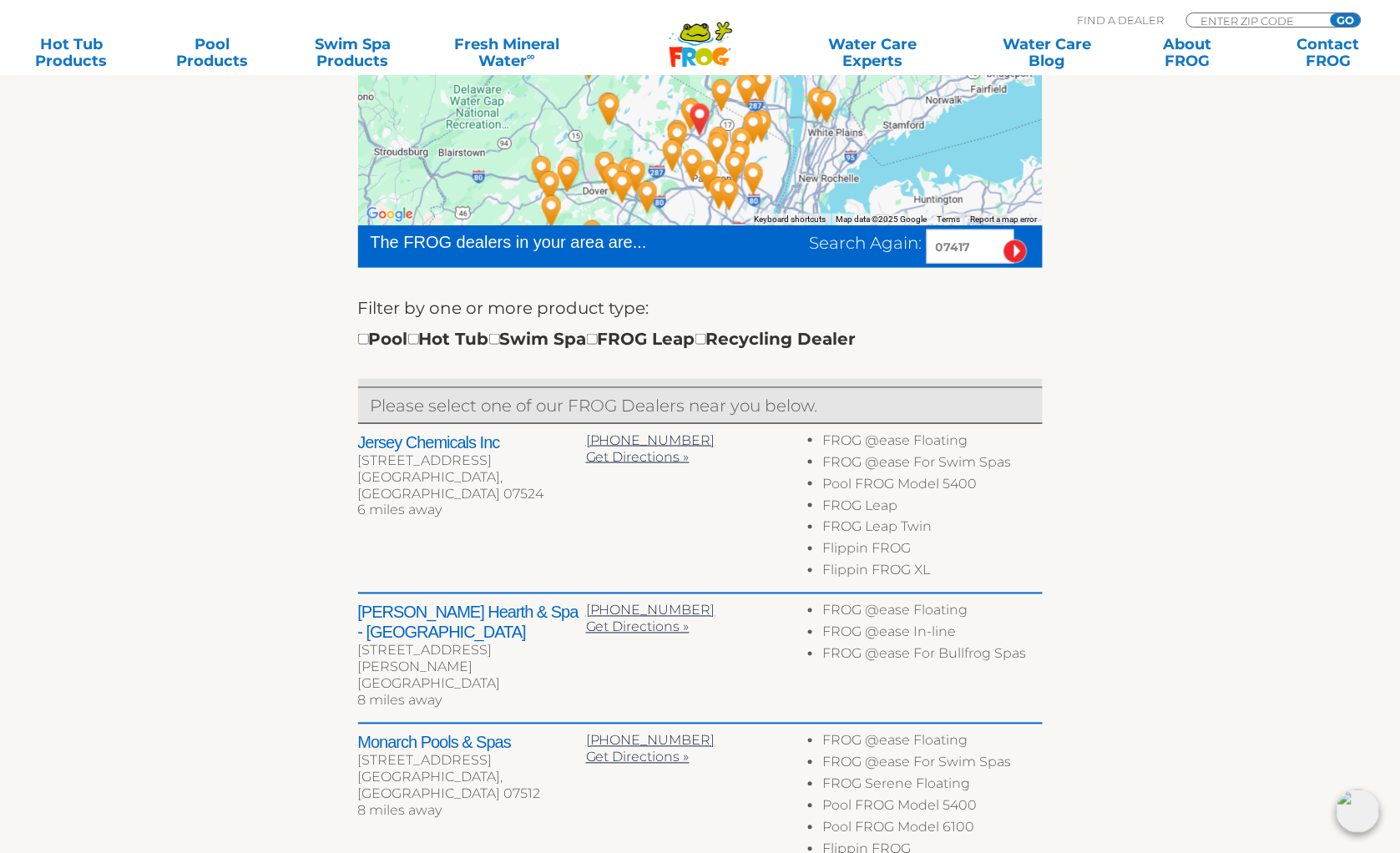
scroll to position [388, 0]
